Goal: Transaction & Acquisition: Purchase product/service

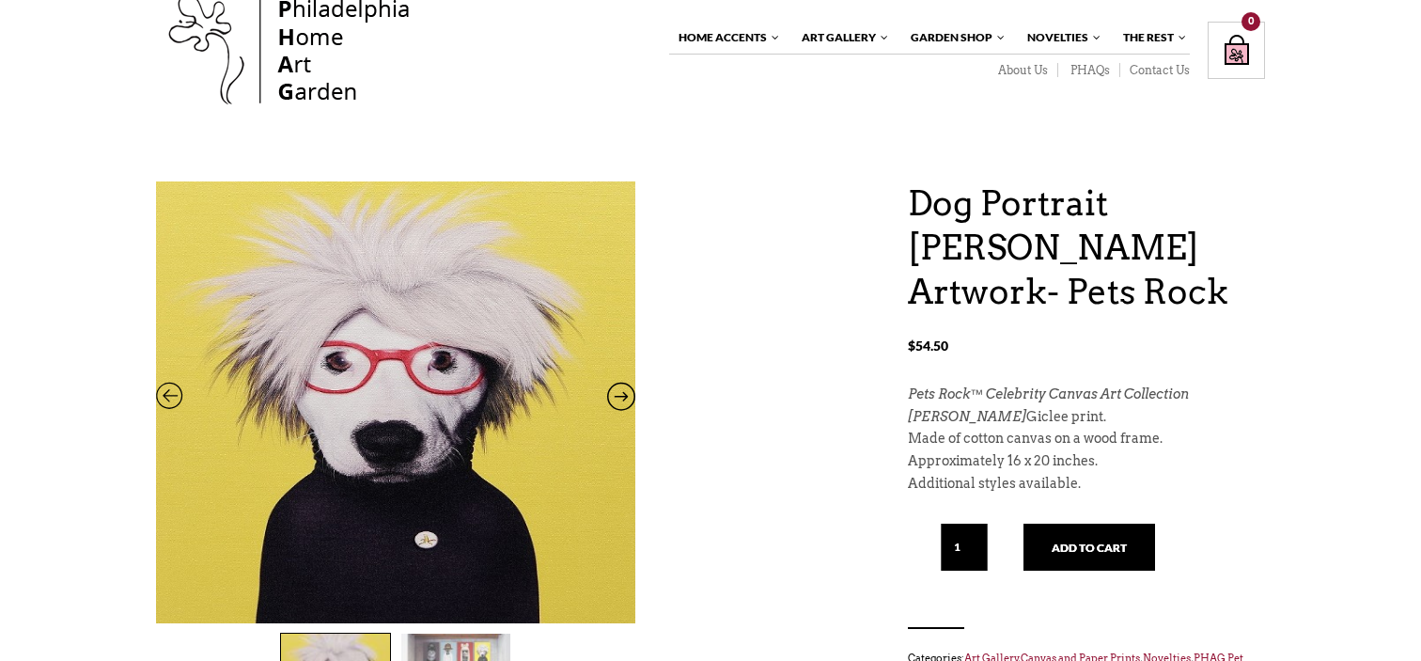
scroll to position [54, 0]
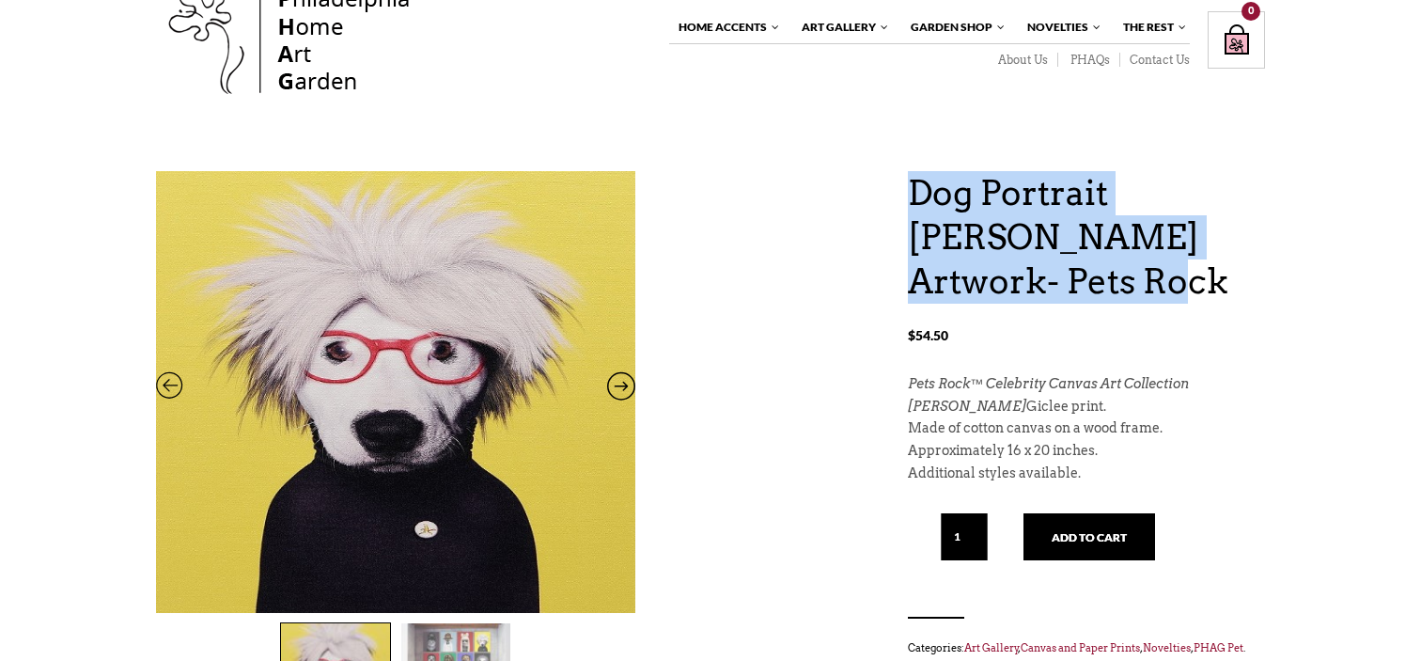
drag, startPoint x: 1087, startPoint y: 286, endPoint x: 907, endPoint y: 189, distance: 204.0
click at [908, 189] on h1 "Dog Portrait [PERSON_NAME] Artwork- Pets Rock" at bounding box center [1086, 237] width 357 height 132
copy h1 "Dog Portrait [PERSON_NAME] Artwork- Pets Rock"
click at [1263, 237] on h1 "Dog Portrait [PERSON_NAME] Artwork- Pets Rock" at bounding box center [1086, 237] width 357 height 132
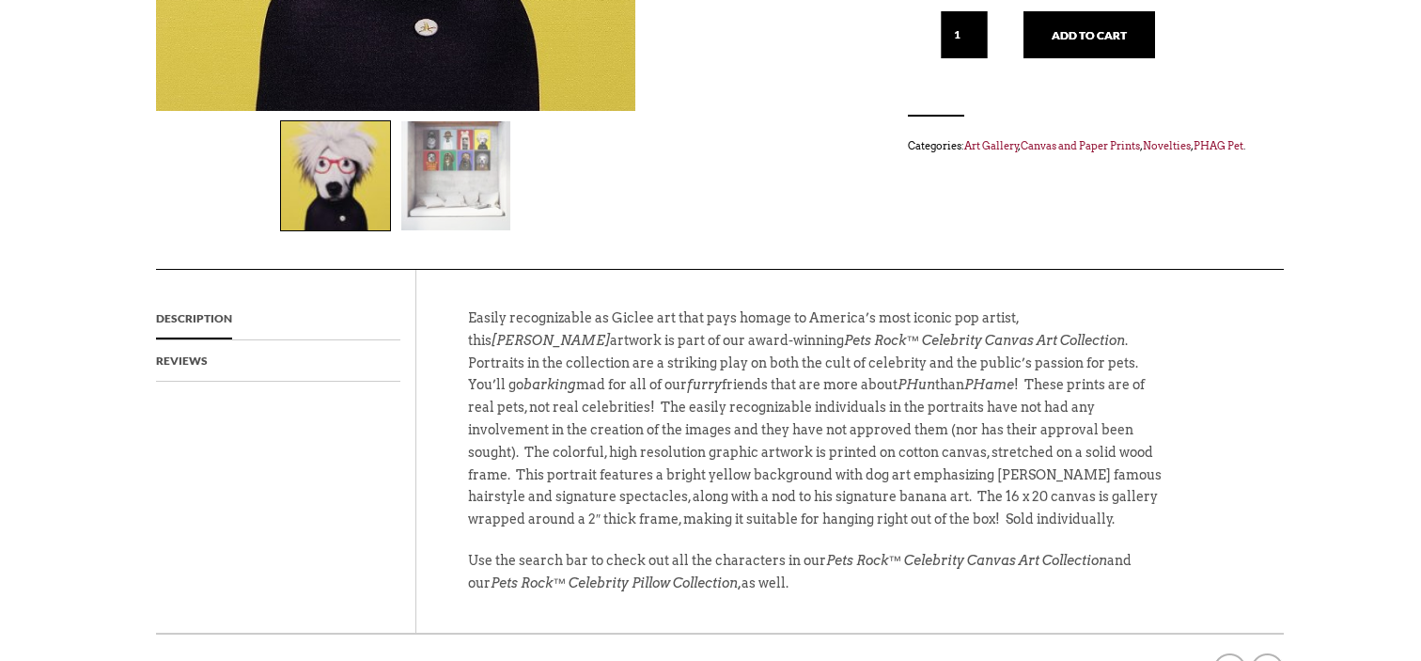
scroll to position [550, 0]
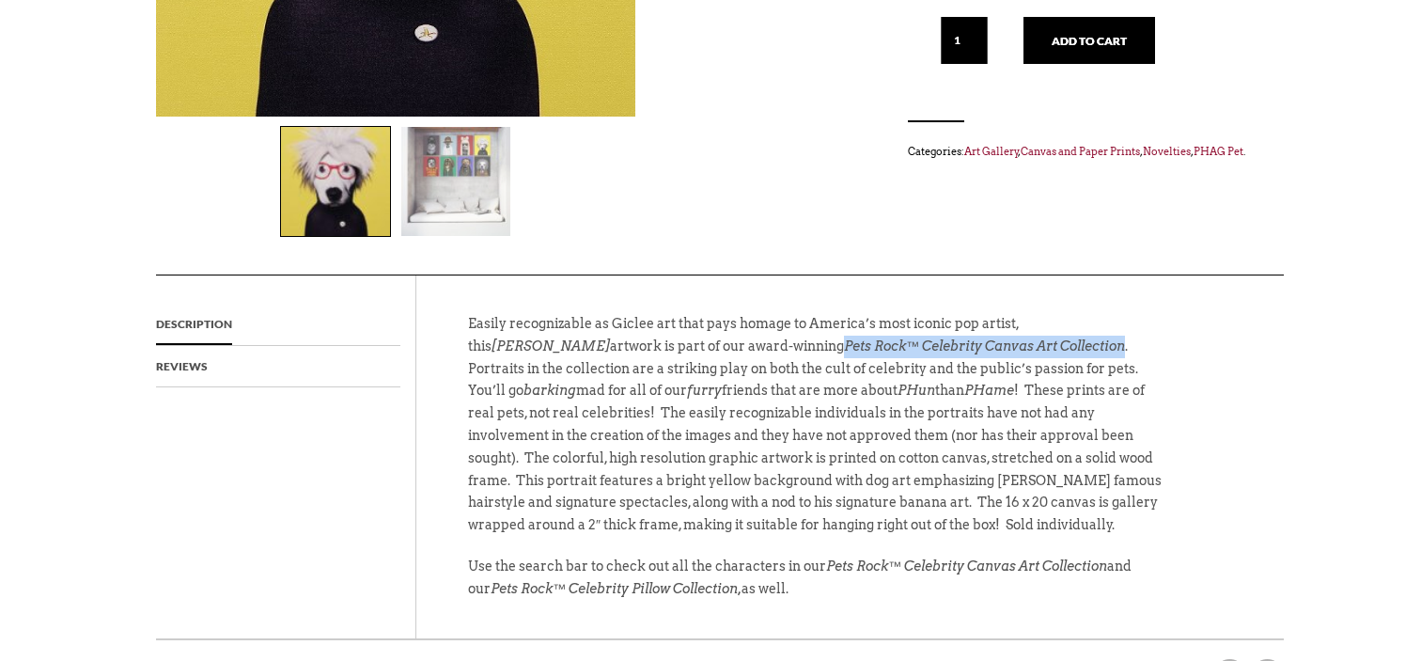
drag, startPoint x: 990, startPoint y: 348, endPoint x: 709, endPoint y: 353, distance: 281.1
click at [709, 353] on p "Easily recognizable as Giclee art that pays homage to America’s most iconic pop…" at bounding box center [816, 434] width 696 height 243
copy p "Pets Rock™ Celebrity Canvas Art Collection"
click at [801, 376] on p "Easily recognizable as Giclee art that pays homage to America’s most iconic pop…" at bounding box center [816, 434] width 696 height 243
